Goal: Information Seeking & Learning: Learn about a topic

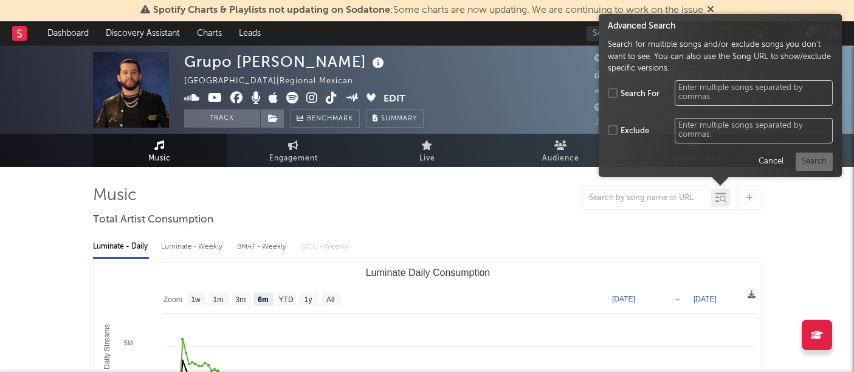
select select "6m"
drag, startPoint x: 0, startPoint y: 0, endPoint x: 399, endPoint y: 192, distance: 443.0
click at [399, 192] on div at bounding box center [427, 197] width 669 height 24
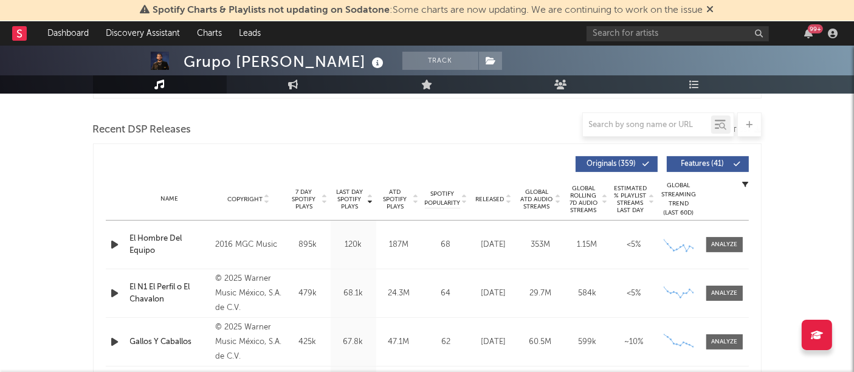
scroll to position [407, 0]
click at [508, 200] on icon at bounding box center [509, 202] width 6 height 5
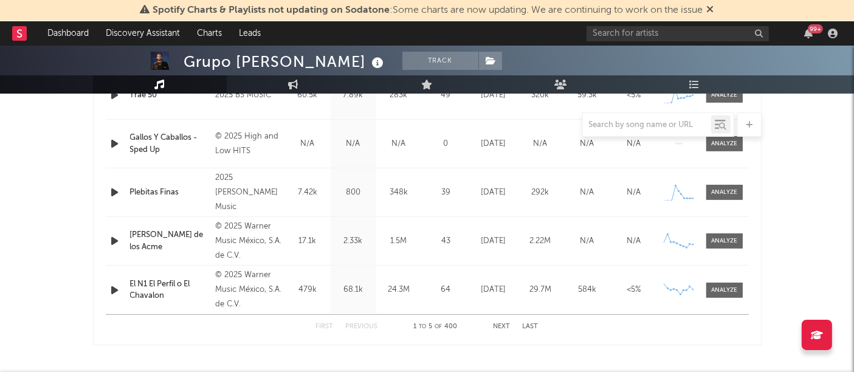
scroll to position [559, 0]
click at [728, 285] on div at bounding box center [724, 289] width 26 height 9
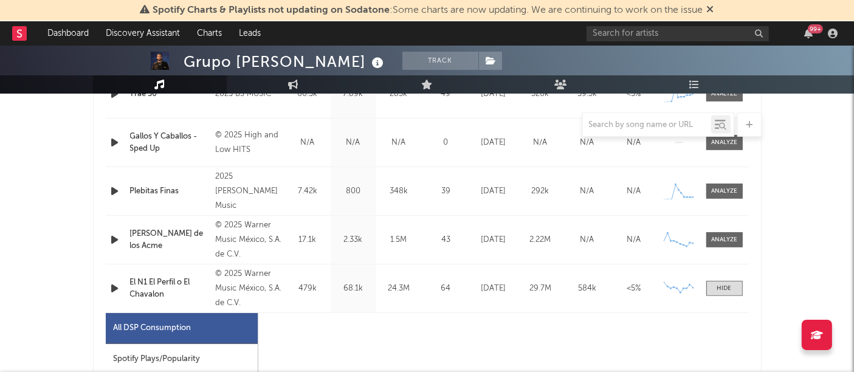
select select "6m"
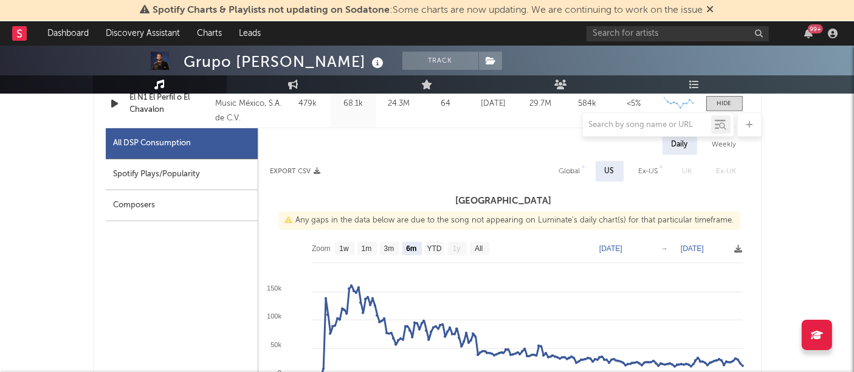
scroll to position [698, 0]
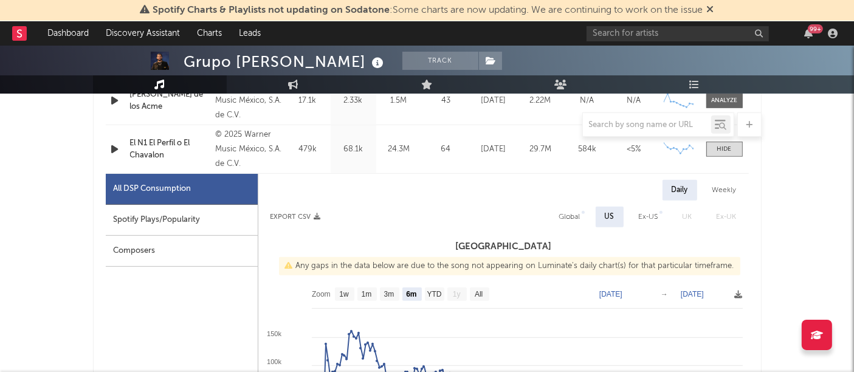
click at [192, 208] on div "Spotify Plays/Popularity" at bounding box center [182, 220] width 152 height 31
select select "1w"
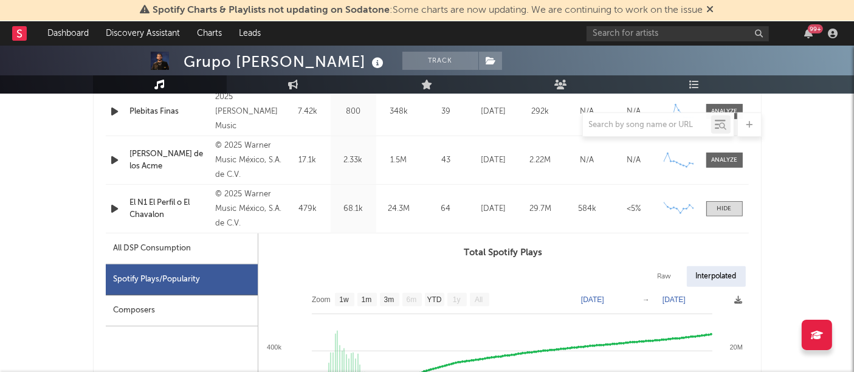
scroll to position [640, 0]
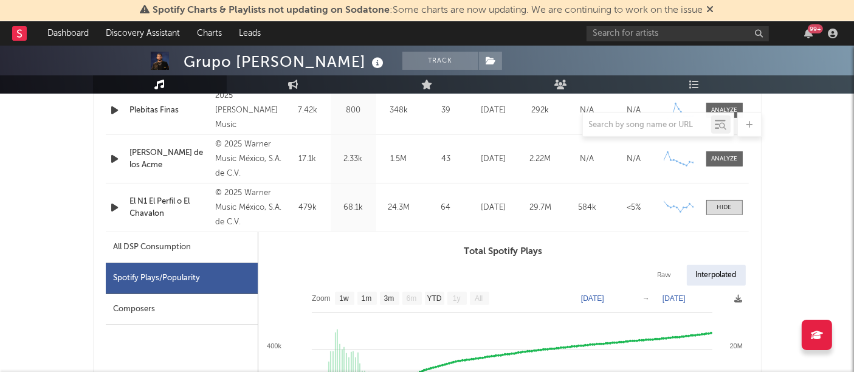
click at [203, 249] on div "All DSP Consumption" at bounding box center [182, 247] width 152 height 31
select select "6m"
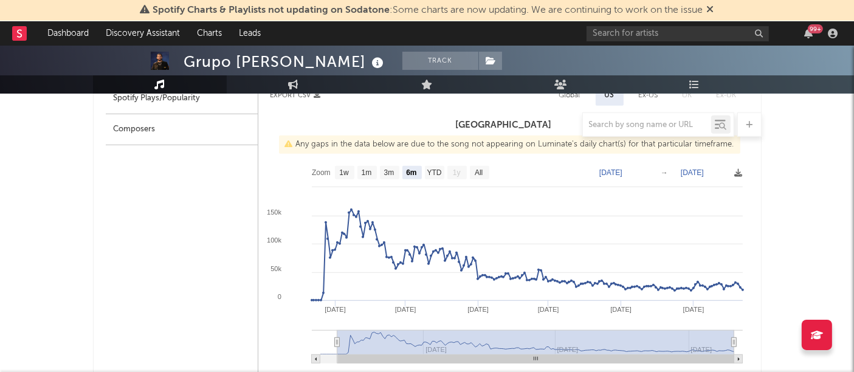
scroll to position [821, 0]
click at [428, 171] on text "YTD" at bounding box center [434, 172] width 15 height 9
select select "YTD"
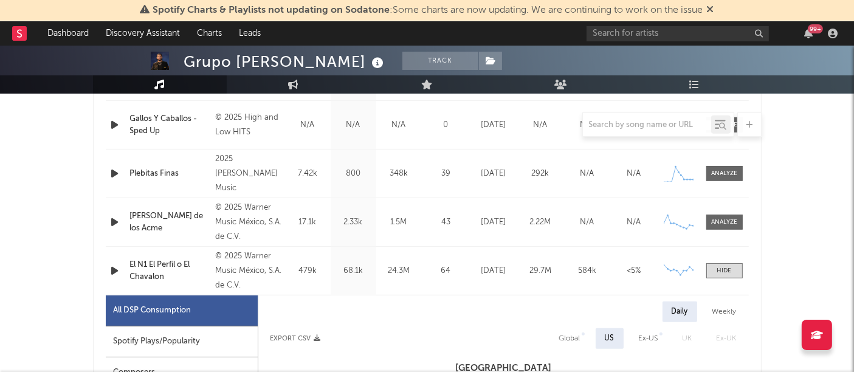
scroll to position [576, 0]
click at [718, 231] on div "Name [PERSON_NAME] de los Acme Copyright © 2025 Warner Music México, S.A. de C.…" at bounding box center [427, 222] width 643 height 48
click at [714, 220] on div at bounding box center [724, 222] width 26 height 9
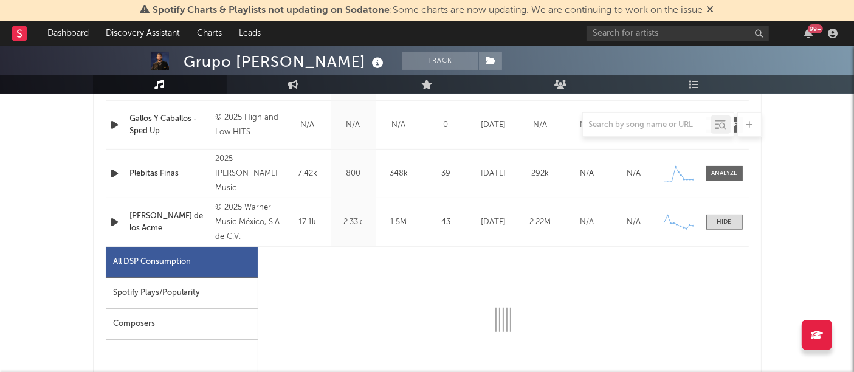
select select "6m"
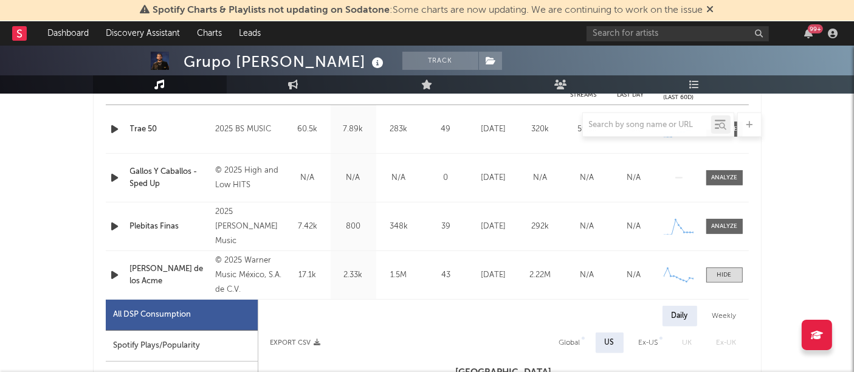
scroll to position [525, 0]
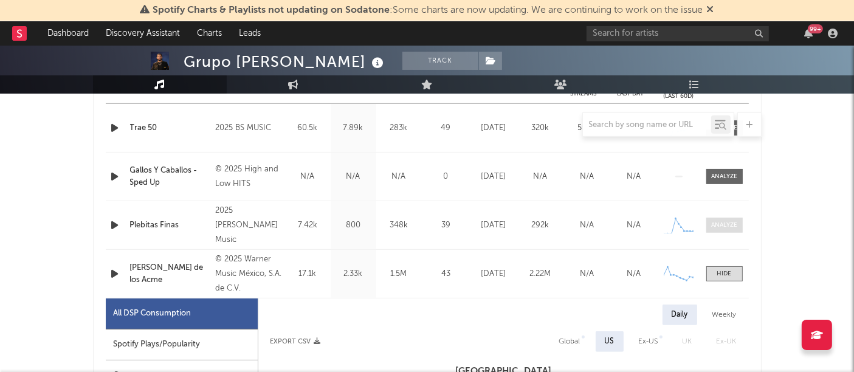
click at [729, 226] on div at bounding box center [724, 225] width 26 height 9
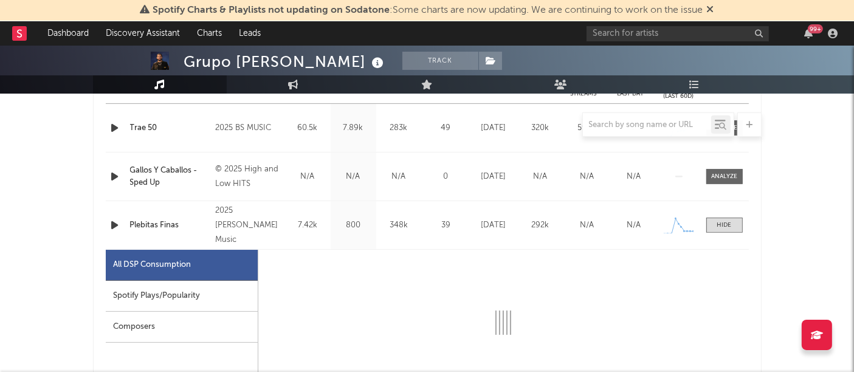
select select "1w"
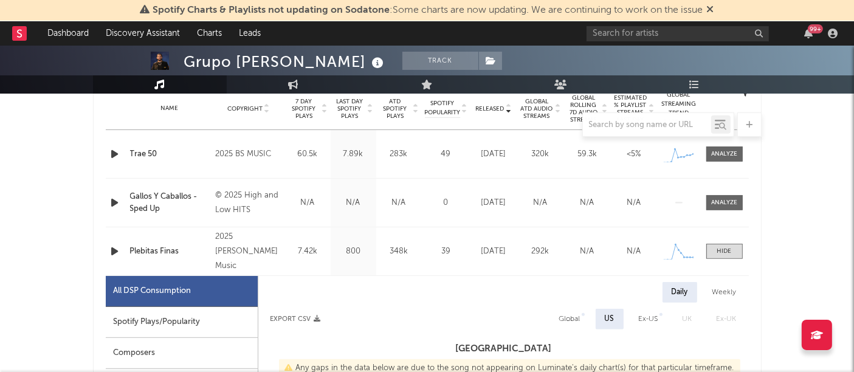
scroll to position [494, 0]
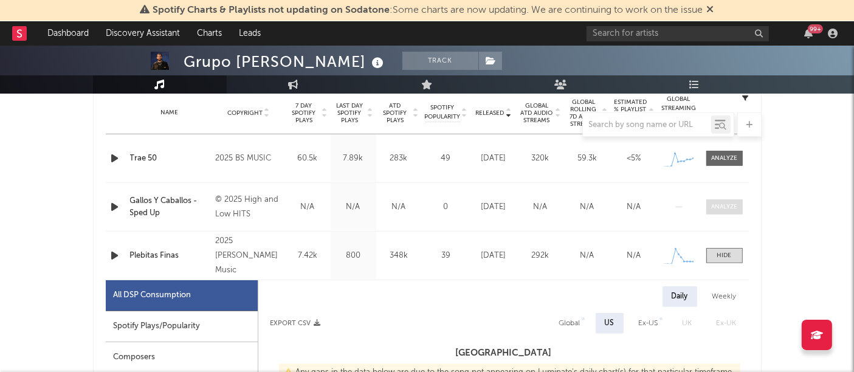
click at [716, 207] on div at bounding box center [724, 206] width 26 height 9
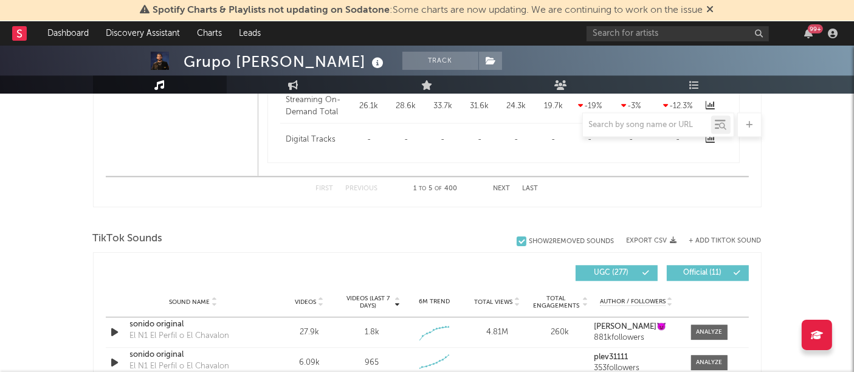
scroll to position [3007, 0]
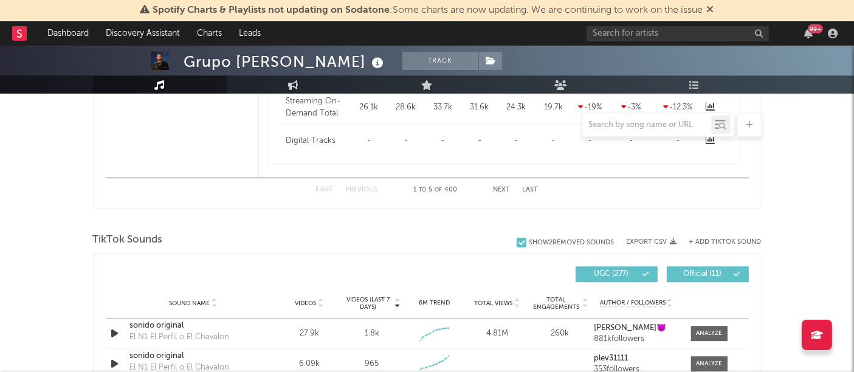
click at [505, 188] on button "Next" at bounding box center [502, 190] width 17 height 7
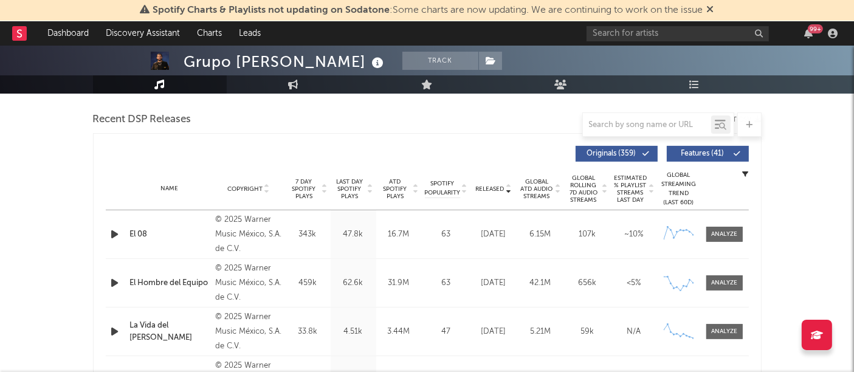
scroll to position [418, 0]
click at [726, 239] on span at bounding box center [725, 234] width 36 height 15
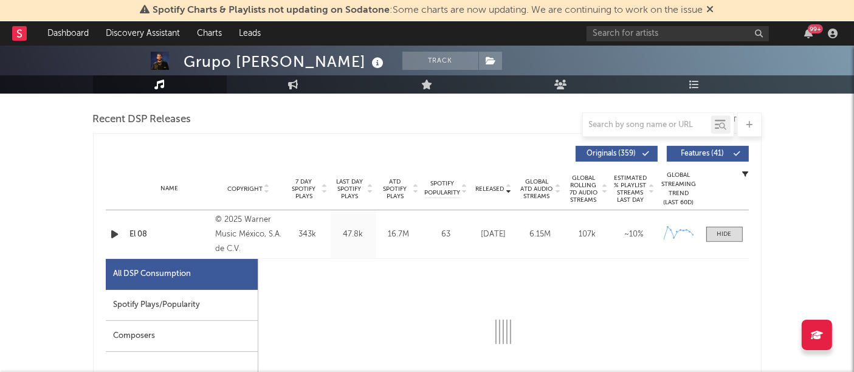
select select "6m"
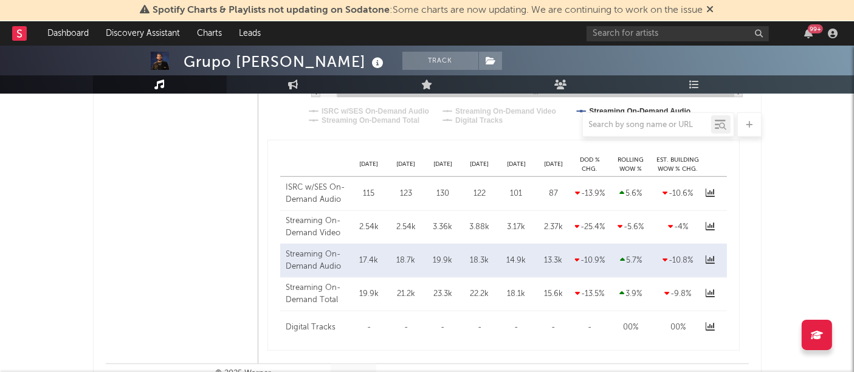
scroll to position [1081, 0]
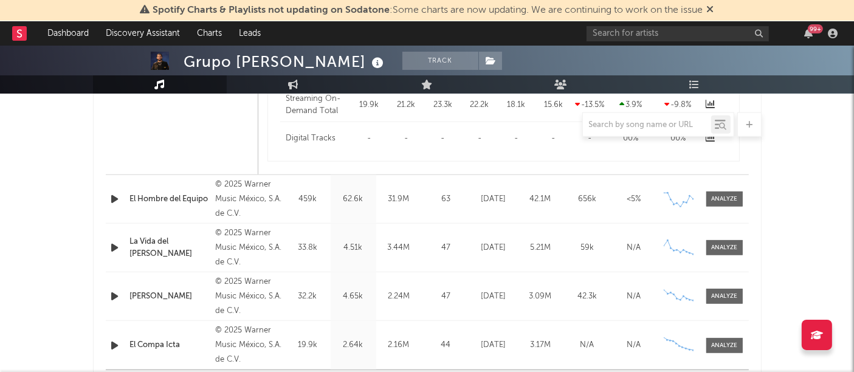
click at [716, 188] on div "Name El Hombre del Equipo Copyright © 2025 Warner Music México, S.A. de C.V. La…" at bounding box center [427, 199] width 643 height 48
click at [714, 195] on div at bounding box center [724, 199] width 26 height 9
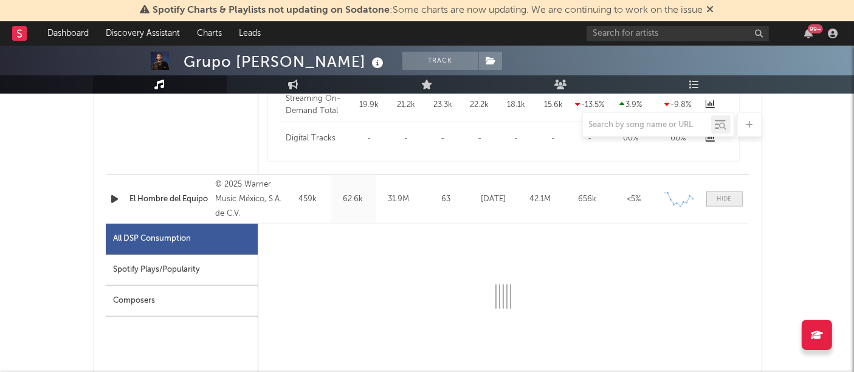
select select "6m"
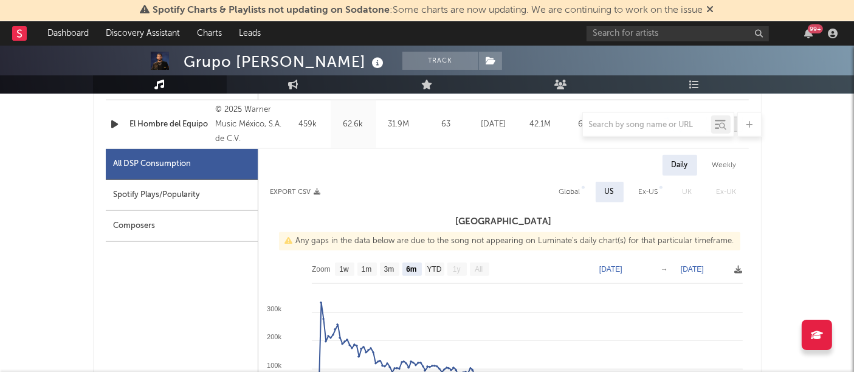
scroll to position [1156, 0]
click at [578, 185] on div "Global" at bounding box center [569, 191] width 21 height 15
select select "6m"
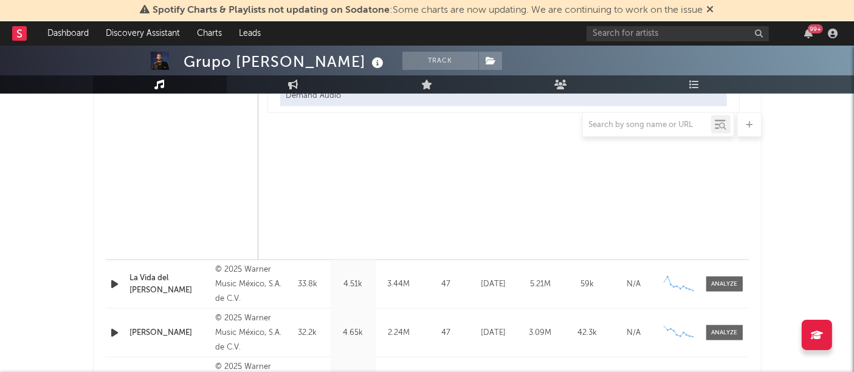
scroll to position [1625, 0]
click at [719, 277] on div at bounding box center [724, 281] width 26 height 9
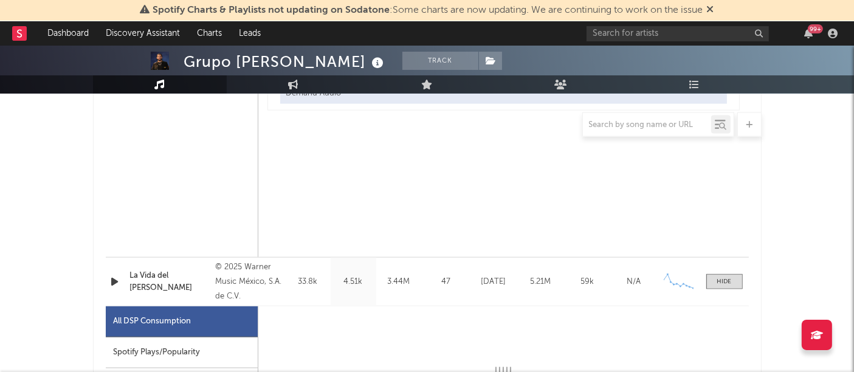
select select "6m"
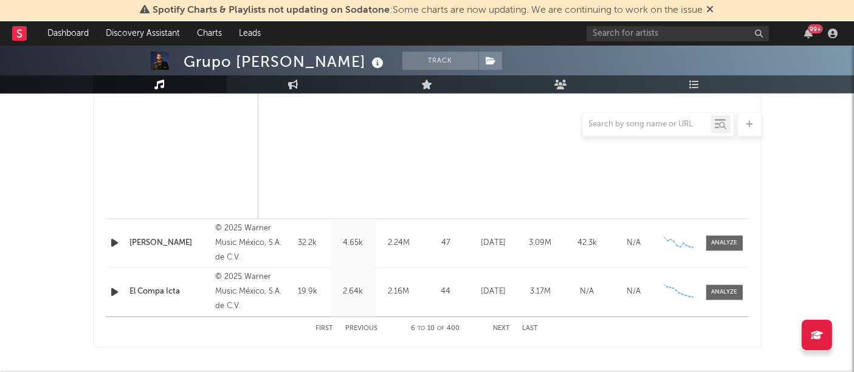
scroll to position [2291, 0]
click at [722, 241] on div at bounding box center [724, 242] width 26 height 9
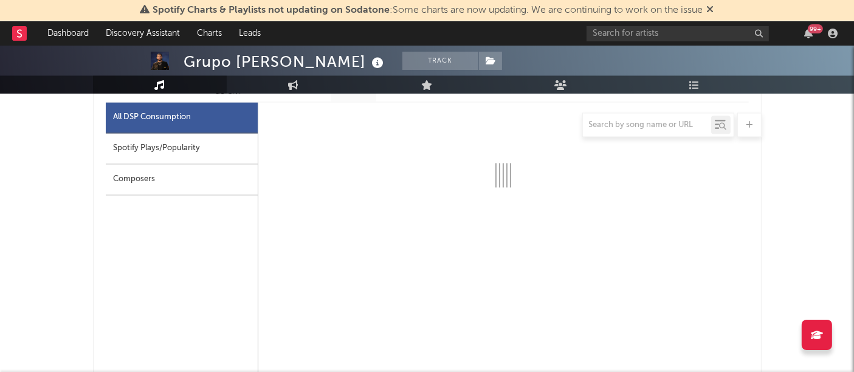
select select "6m"
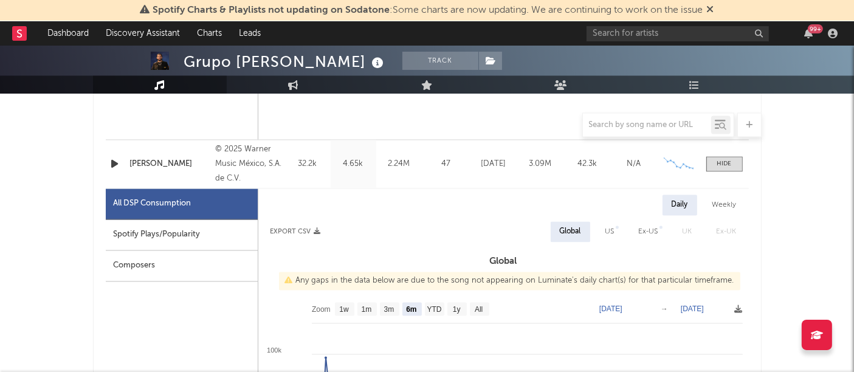
scroll to position [2373, 0]
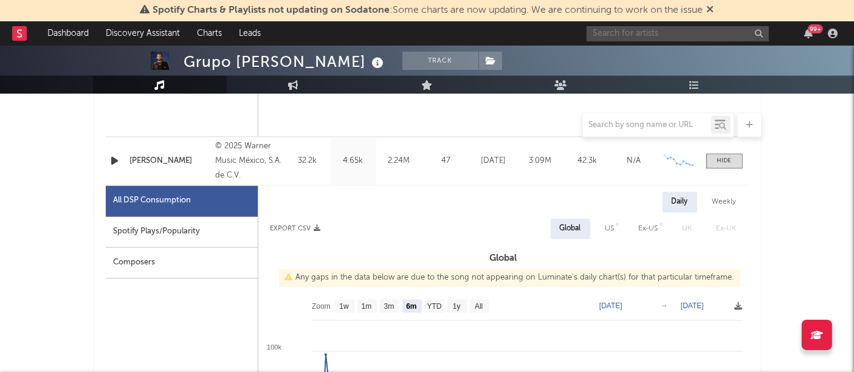
click at [622, 32] on input "text" at bounding box center [678, 33] width 182 height 15
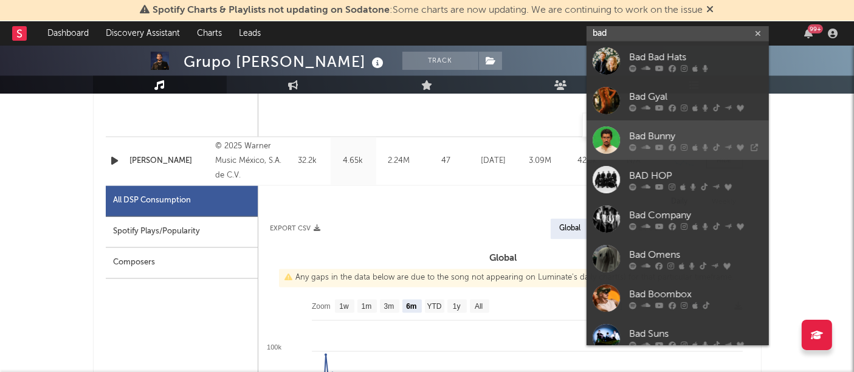
type input "bad"
click at [606, 148] on div at bounding box center [606, 139] width 27 height 27
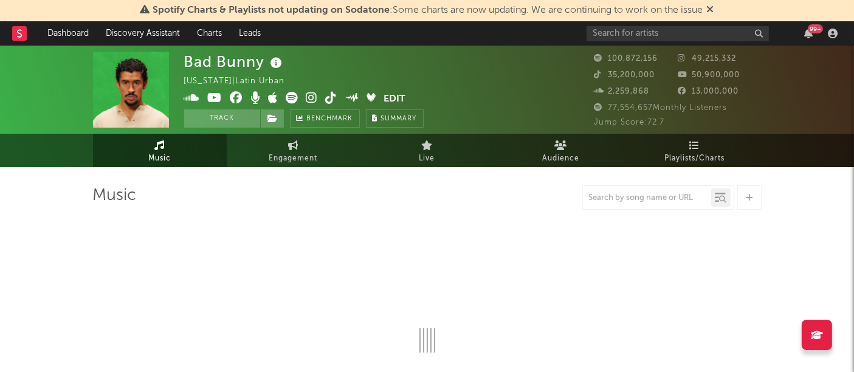
select select "6m"
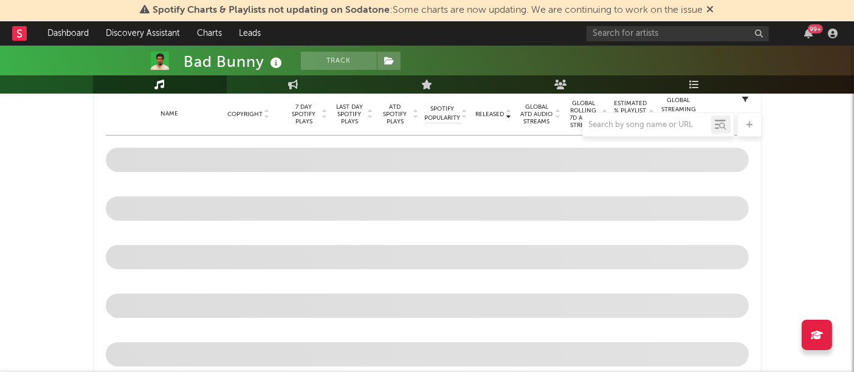
scroll to position [494, 0]
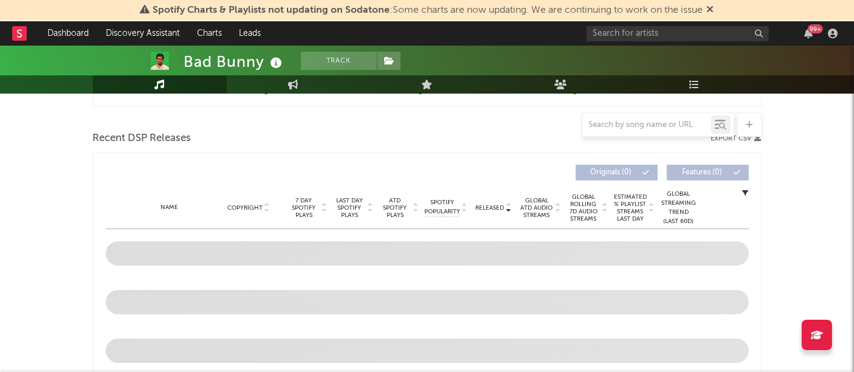
scroll to position [401, 0]
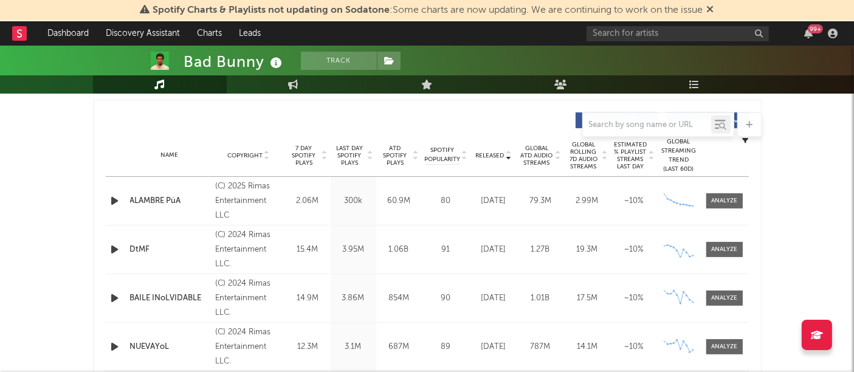
scroll to position [463, 0]
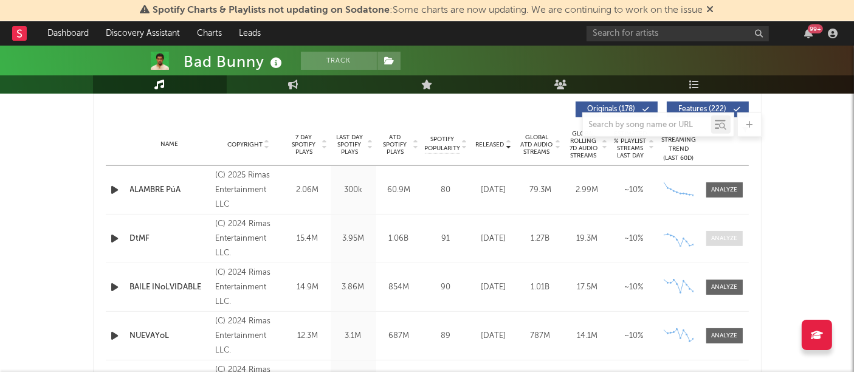
click at [714, 238] on div at bounding box center [724, 238] width 26 height 9
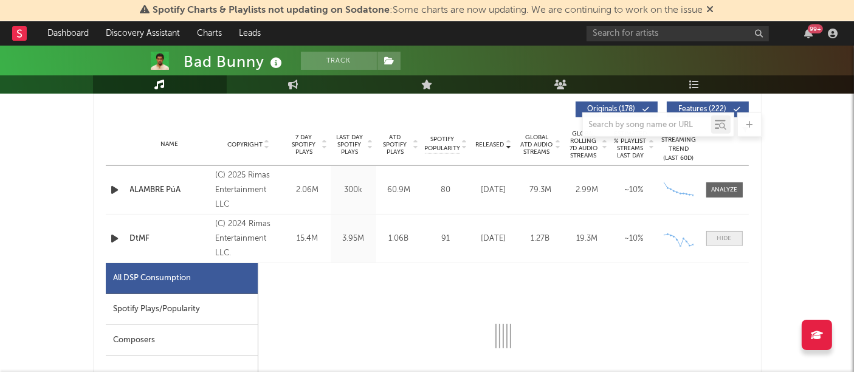
select select "6m"
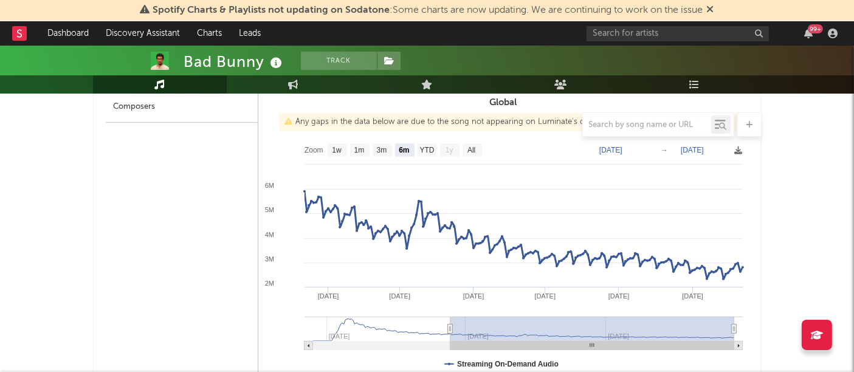
scroll to position [696, 0]
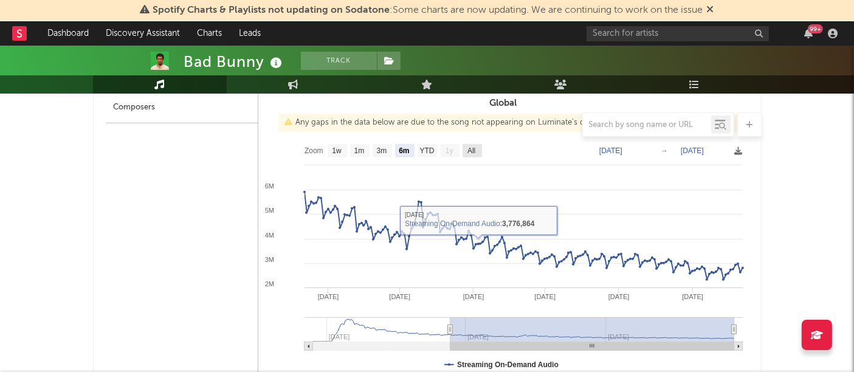
click at [474, 150] on text "All" at bounding box center [472, 151] width 8 height 9
select select "All"
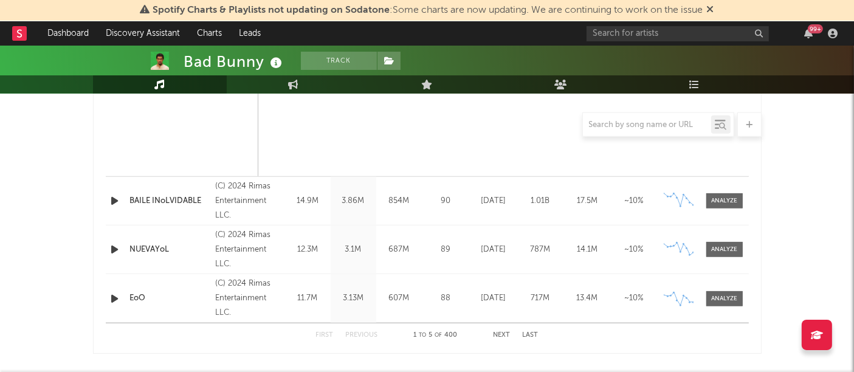
scroll to position [1128, 0]
click at [733, 294] on div at bounding box center [724, 298] width 26 height 9
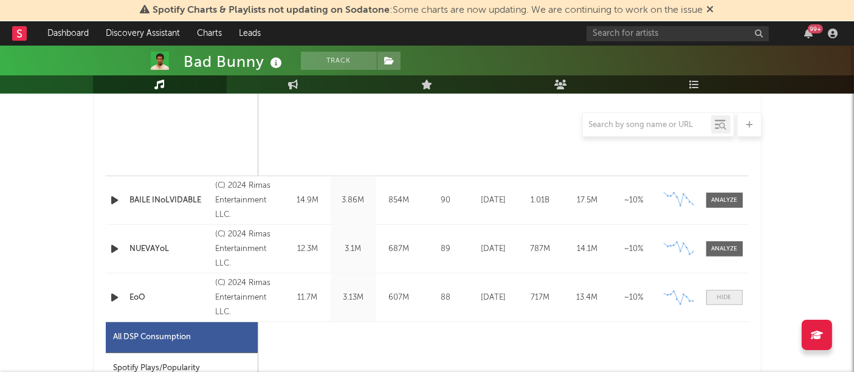
select select "6m"
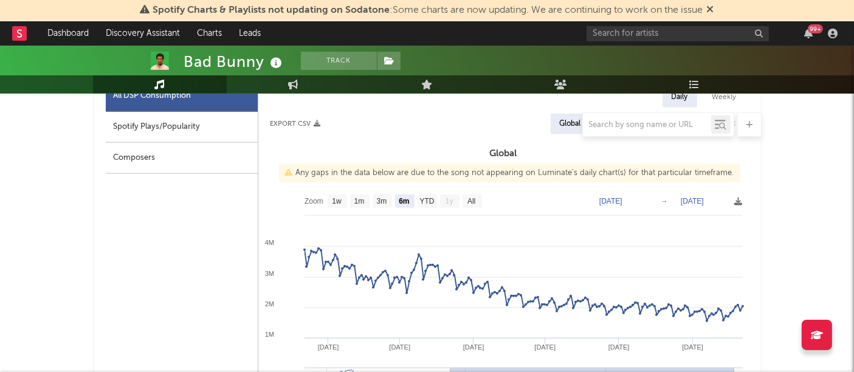
scroll to position [1370, 0]
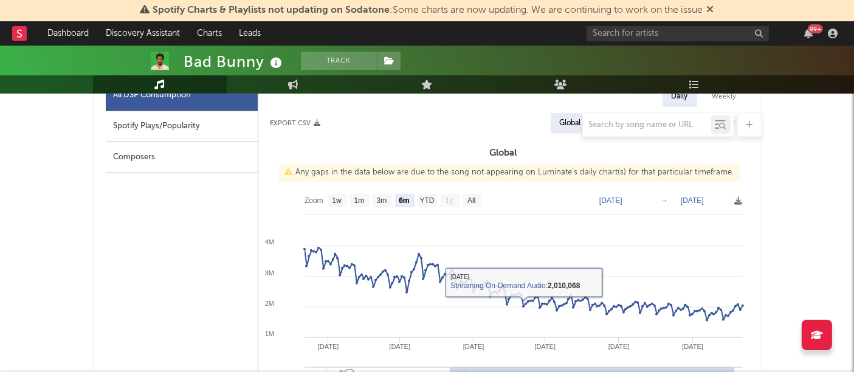
click at [473, 190] on rect at bounding box center [503, 309] width 491 height 243
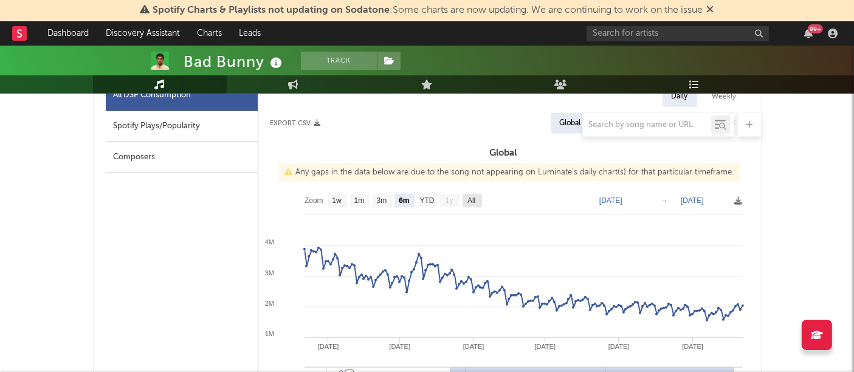
click at [474, 198] on text "All" at bounding box center [472, 201] width 8 height 9
select select "All"
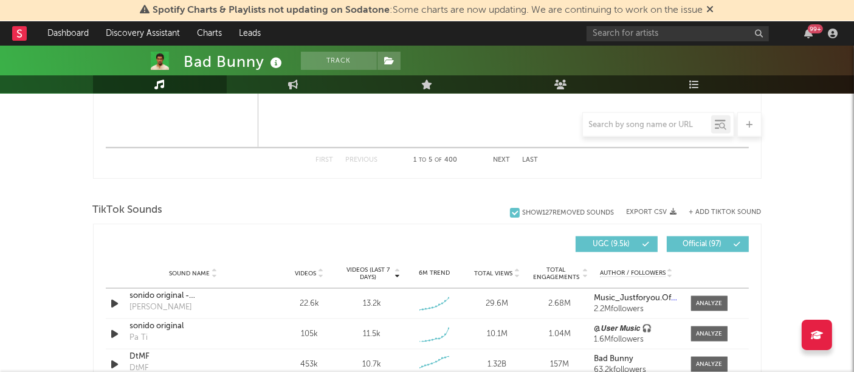
scroll to position [1880, 0]
click at [505, 157] on button "Next" at bounding box center [502, 160] width 17 height 7
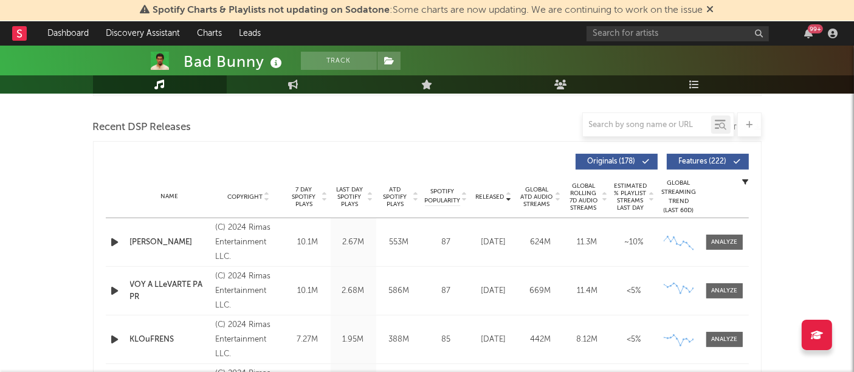
scroll to position [413, 0]
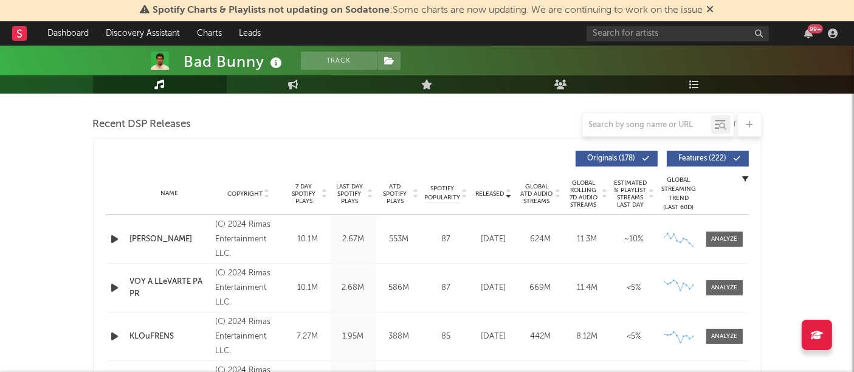
click at [394, 195] on span "ATD Spotify Plays" at bounding box center [395, 194] width 32 height 22
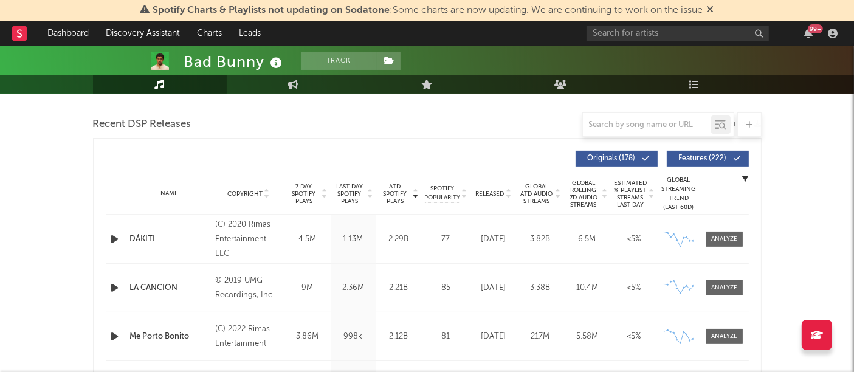
click at [417, 190] on icon at bounding box center [416, 191] width 6 height 5
click at [415, 200] on div at bounding box center [415, 194] width 7 height 22
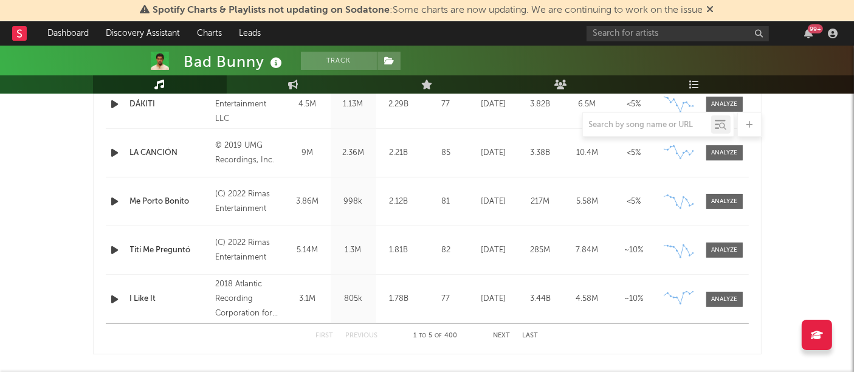
scroll to position [548, 0]
click at [508, 336] on button "Next" at bounding box center [502, 336] width 17 height 7
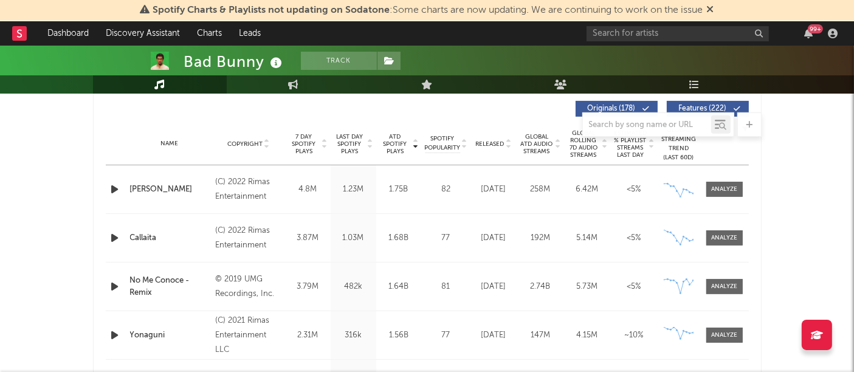
scroll to position [465, 0]
click at [726, 187] on div at bounding box center [724, 188] width 26 height 9
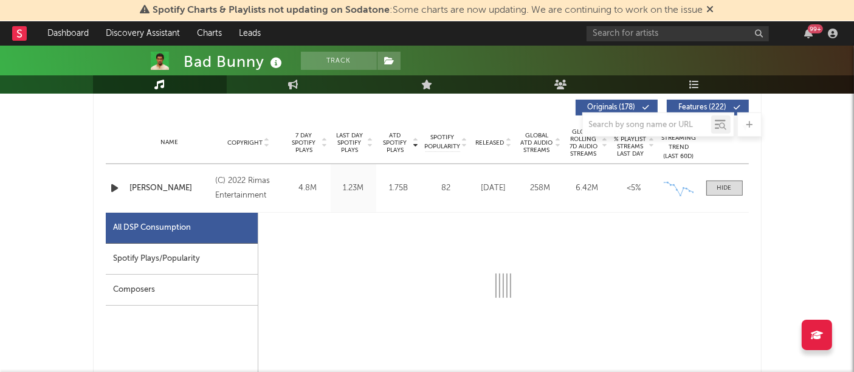
select select "6m"
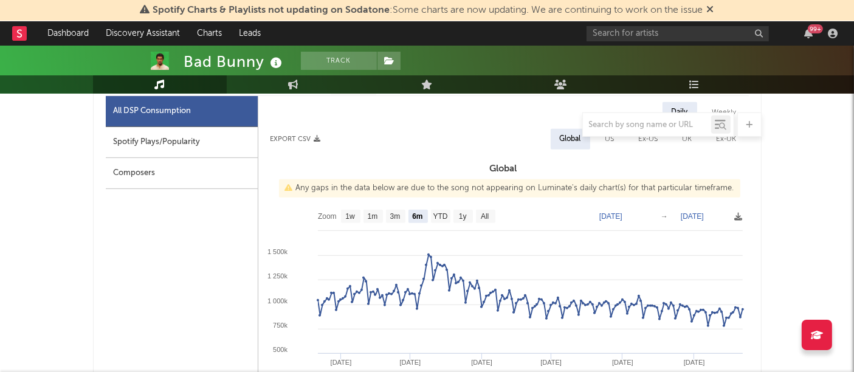
scroll to position [586, 0]
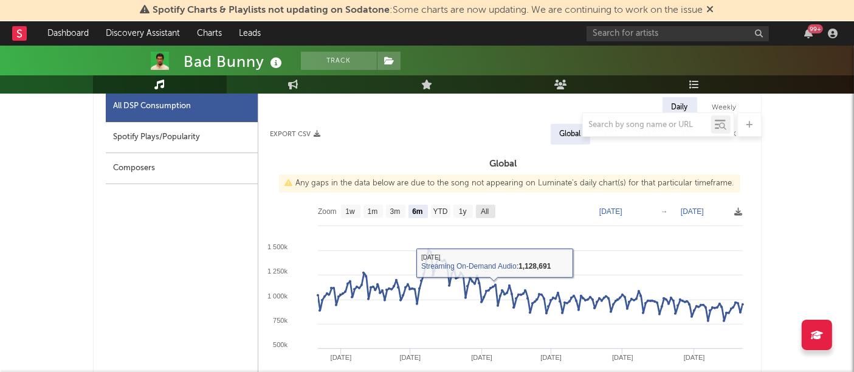
click at [493, 207] on rect at bounding box center [485, 211] width 19 height 13
select select "All"
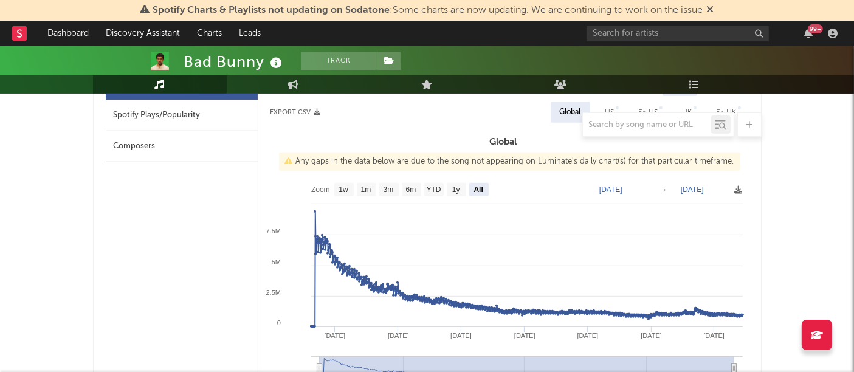
scroll to position [609, 0]
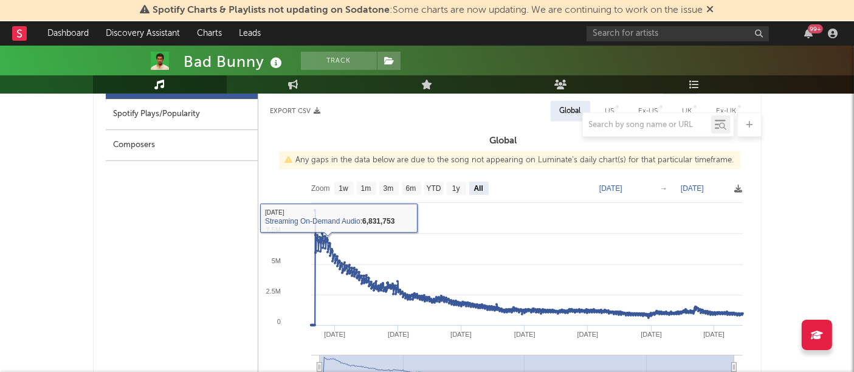
click at [172, 228] on div "All DSP Consumption Spotify Plays/Popularity Composers" at bounding box center [182, 357] width 153 height 578
